Goal: Book appointment/travel/reservation

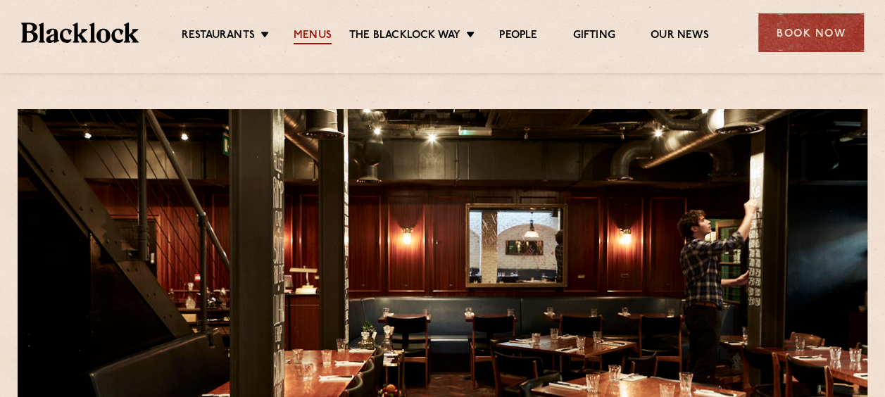
click at [314, 33] on link "Menus" at bounding box center [312, 36] width 38 height 15
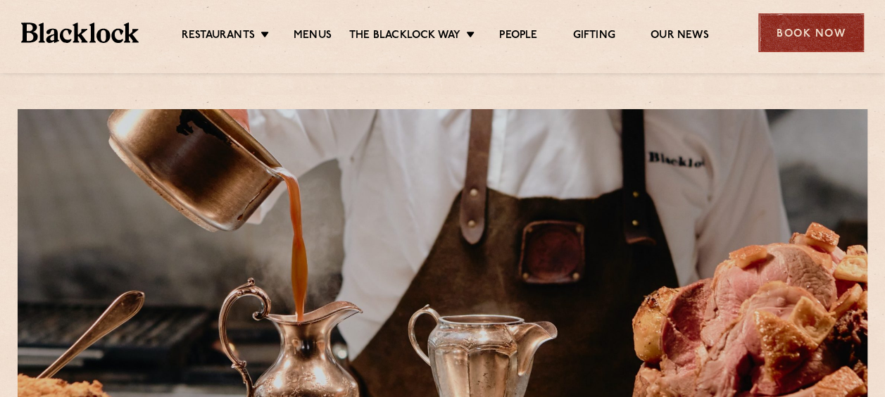
click at [776, 34] on div "Book Now" at bounding box center [811, 32] width 106 height 39
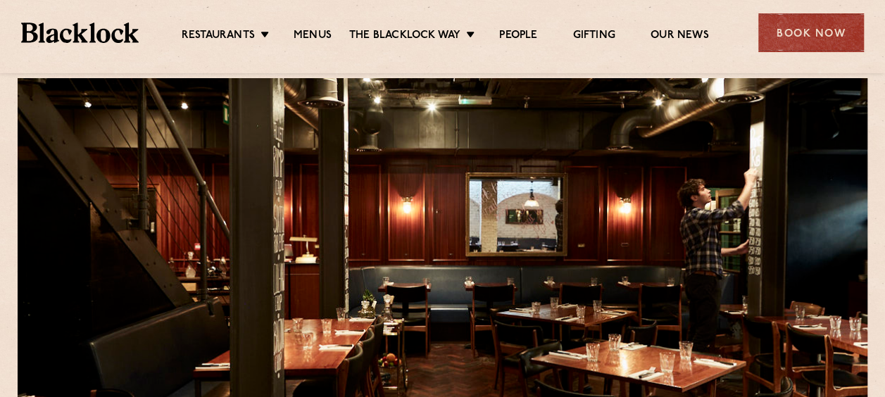
scroll to position [8, 0]
